Goal: Task Accomplishment & Management: Complete application form

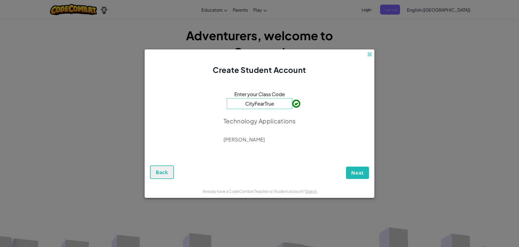
type input "CityFearTrue"
click at [357, 175] on span "Next" at bounding box center [357, 173] width 13 height 6
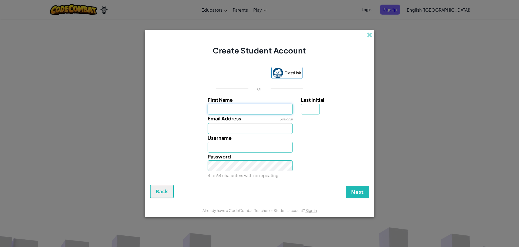
click at [238, 107] on input "First Name" at bounding box center [249, 109] width 85 height 11
type input "[PERSON_NAME]"
click at [231, 150] on input "[PERSON_NAME]" at bounding box center [249, 147] width 85 height 11
click at [239, 109] on input "[PERSON_NAME]" at bounding box center [249, 109] width 85 height 11
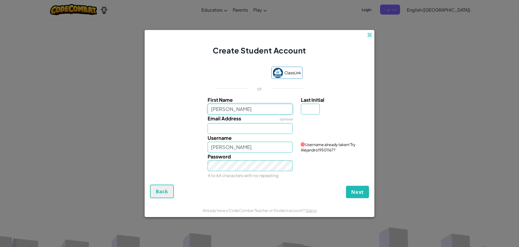
click at [239, 109] on input "[PERSON_NAME]" at bounding box center [249, 109] width 85 height 11
type input "[PERSON_NAME]"
click at [236, 147] on input "[PERSON_NAME]" at bounding box center [249, 147] width 85 height 11
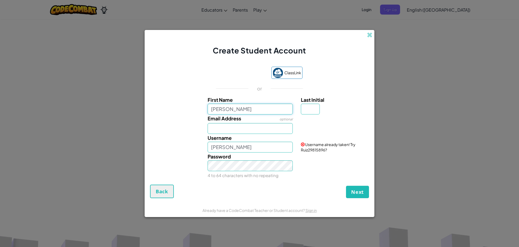
click at [225, 108] on input "[PERSON_NAME]" at bounding box center [249, 109] width 85 height 11
type input "R"
type input "ARuiz"
click at [211, 127] on input "[EMAIL_ADDRESS][DOMAIN_NAME]" at bounding box center [249, 128] width 85 height 11
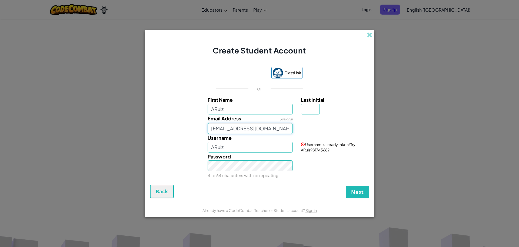
click at [211, 129] on input "[EMAIL_ADDRESS][DOMAIN_NAME]" at bounding box center [249, 128] width 85 height 11
click at [212, 129] on input "[EMAIL_ADDRESS][DOMAIN_NAME]" at bounding box center [249, 128] width 85 height 11
type input "[EMAIL_ADDRESS][DOMAIN_NAME]"
click at [230, 149] on input "ARuiz" at bounding box center [249, 147] width 85 height 11
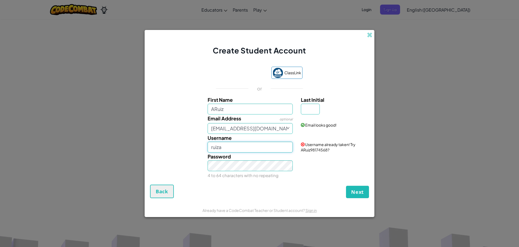
type input "ruiza"
click at [346, 186] on button "Next" at bounding box center [357, 192] width 23 height 12
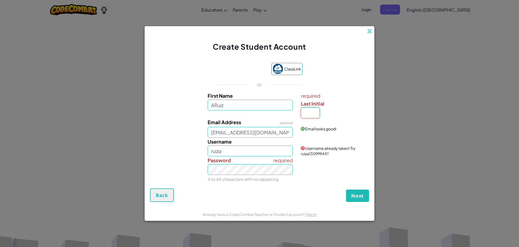
click at [312, 111] on input "Last Initial" at bounding box center [310, 113] width 19 height 11
type input "a"
click at [311, 115] on input "a" at bounding box center [310, 113] width 19 height 11
click at [315, 113] on input "a" at bounding box center [310, 113] width 19 height 11
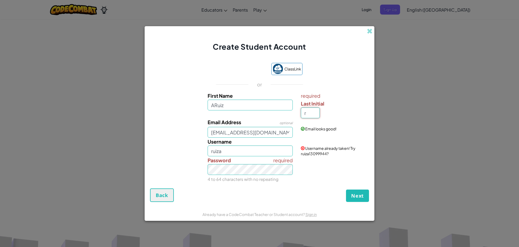
type input "r"
click at [229, 131] on input "[EMAIL_ADDRESS][DOMAIN_NAME]" at bounding box center [249, 132] width 85 height 11
click at [239, 152] on input "ARuizR" at bounding box center [249, 151] width 85 height 11
click at [239, 150] on input "ARuizR" at bounding box center [249, 151] width 85 height 11
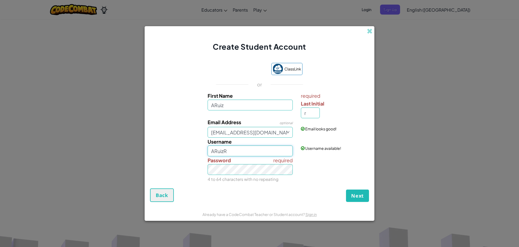
click at [239, 150] on input "ARuizR" at bounding box center [249, 151] width 85 height 11
type input "a"
type input "ruiza9661"
click at [357, 198] on span "Next" at bounding box center [357, 196] width 13 height 6
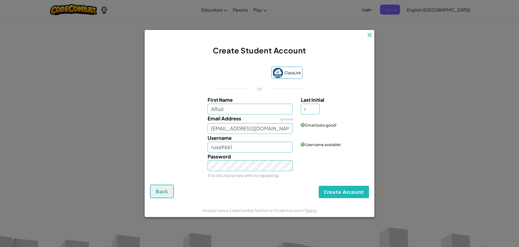
click at [421, 33] on div "Create Student Account ClassLink or First Name ARuiz Last Initial r Email Addre…" at bounding box center [259, 123] width 519 height 247
click at [341, 186] on div "Create Account Back" at bounding box center [259, 192] width 219 height 14
click at [335, 190] on button "Create Account" at bounding box center [343, 192] width 50 height 12
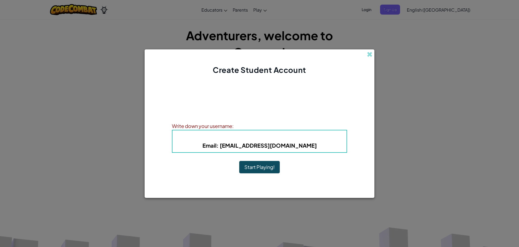
click at [258, 166] on button "Start Playing!" at bounding box center [259, 167] width 41 height 12
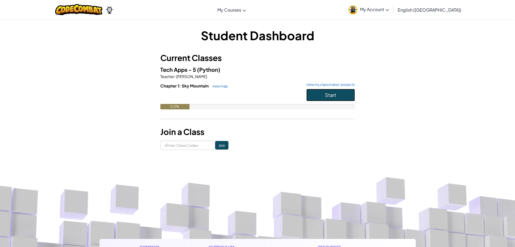
click at [325, 92] on span "Start" at bounding box center [330, 95] width 11 height 6
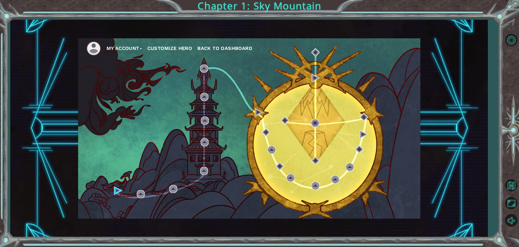
click at [113, 189] on div "My Account Customize Hero Back to Dashboard" at bounding box center [249, 128] width 342 height 180
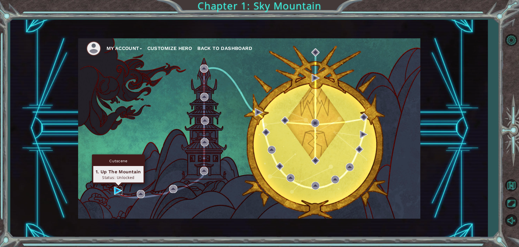
click at [118, 190] on img at bounding box center [118, 191] width 8 height 8
